Goal: Transaction & Acquisition: Purchase product/service

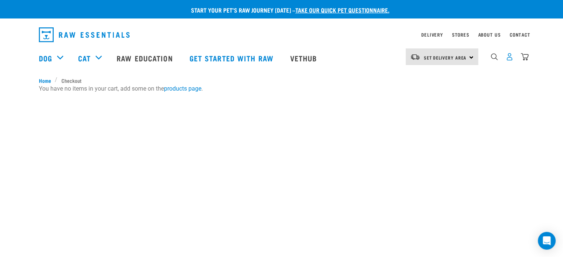
click at [510, 58] on img "dropdown navigation" at bounding box center [510, 57] width 8 height 8
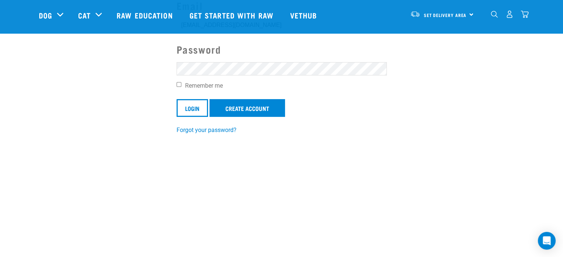
scroll to position [102, 0]
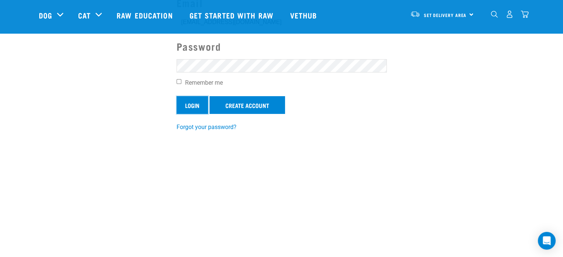
click at [198, 101] on input "Login" at bounding box center [192, 105] width 31 height 18
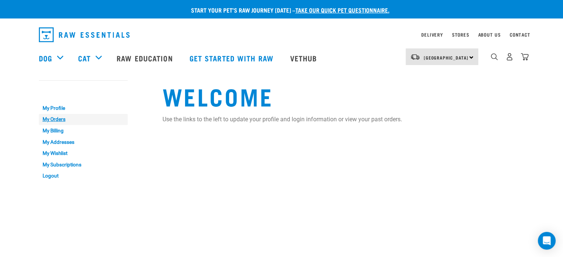
click at [51, 119] on link "My Orders" at bounding box center [83, 119] width 89 height 11
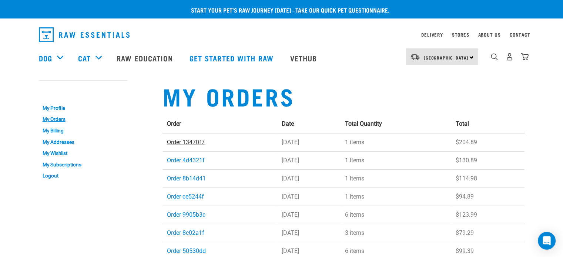
click at [182, 143] on link "Order 13470f7" at bounding box center [186, 142] width 38 height 7
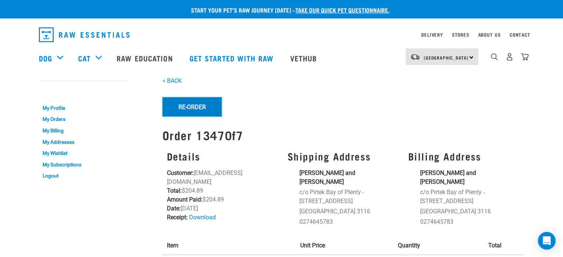
click at [192, 106] on button "Re-Order" at bounding box center [192, 106] width 59 height 19
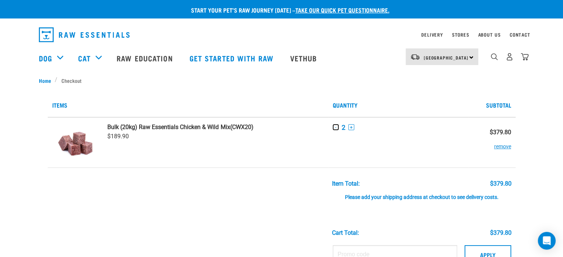
click at [336, 127] on button "-" at bounding box center [336, 127] width 6 height 6
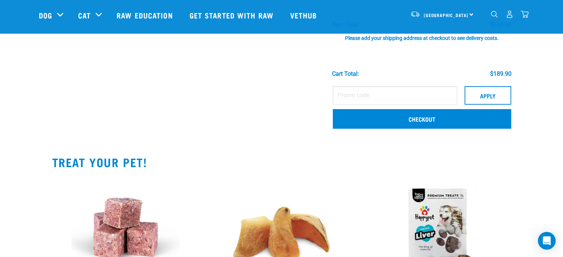
scroll to position [105, 0]
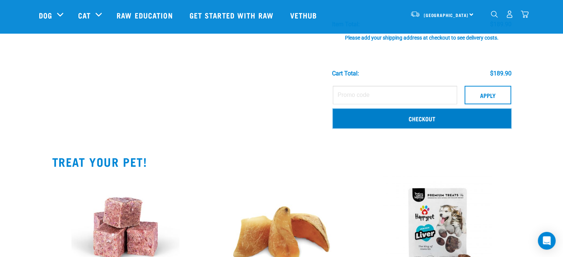
click at [420, 120] on link "Checkout" at bounding box center [422, 118] width 179 height 19
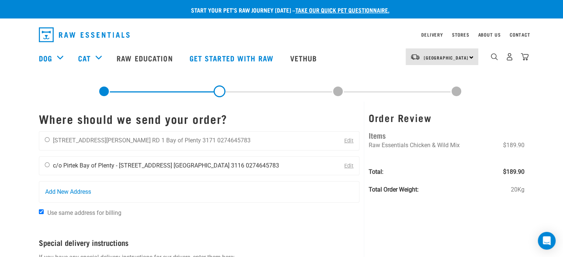
click at [47, 163] on input "radio" at bounding box center [47, 165] width 5 height 5
radio input "true"
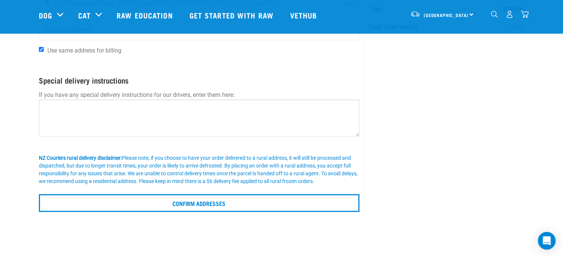
scroll to position [138, 0]
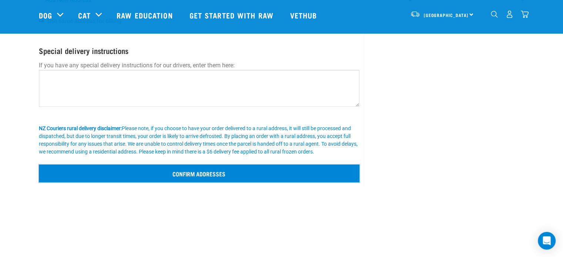
click at [190, 174] on input "Confirm addresses" at bounding box center [199, 174] width 321 height 18
click at [207, 173] on input "Confirm addresses" at bounding box center [199, 174] width 321 height 18
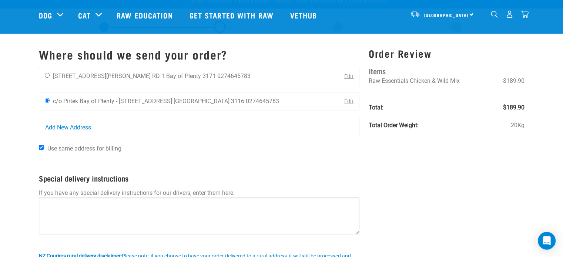
scroll to position [0, 0]
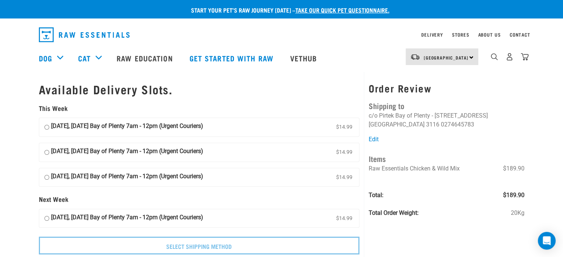
click at [47, 127] on input "[DATE], [DATE] Bay of Plenty 7am - 12pm (Urgent Couriers) $14.99" at bounding box center [46, 127] width 5 height 11
radio input "true"
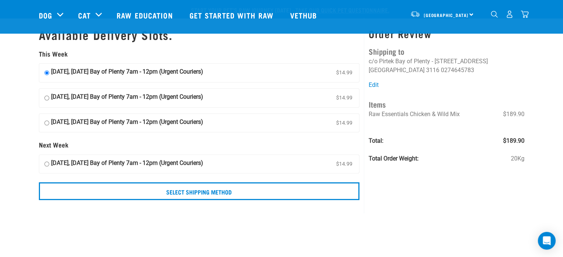
scroll to position [41, 0]
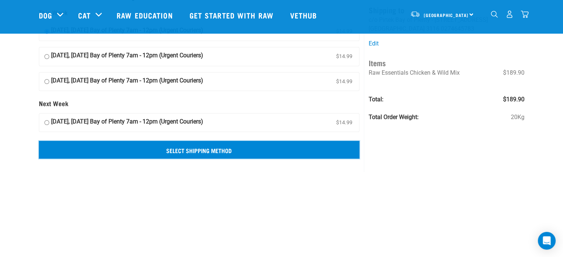
click at [198, 150] on input "Select Shipping Method" at bounding box center [199, 150] width 321 height 18
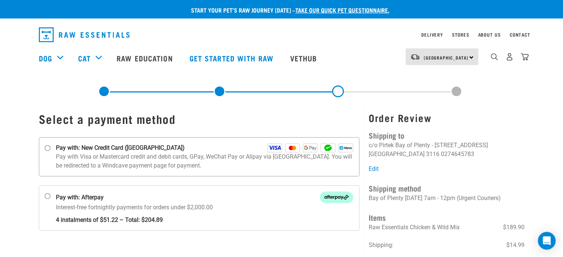
click at [46, 149] on input "Pay with: New Credit Card ([GEOGRAPHIC_DATA])" at bounding box center [47, 149] width 6 height 6
radio input "true"
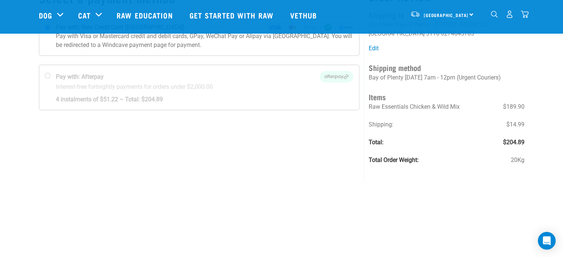
scroll to position [105, 0]
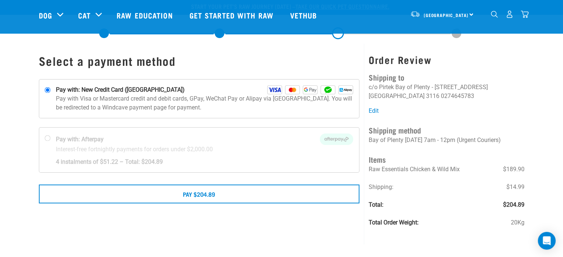
scroll to position [60, 0]
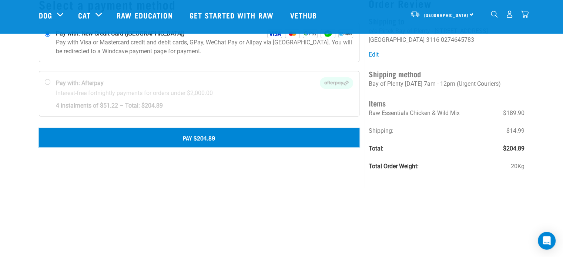
click at [197, 134] on button "Pay $204.89" at bounding box center [199, 138] width 321 height 19
